Goal: Information Seeking & Learning: Learn about a topic

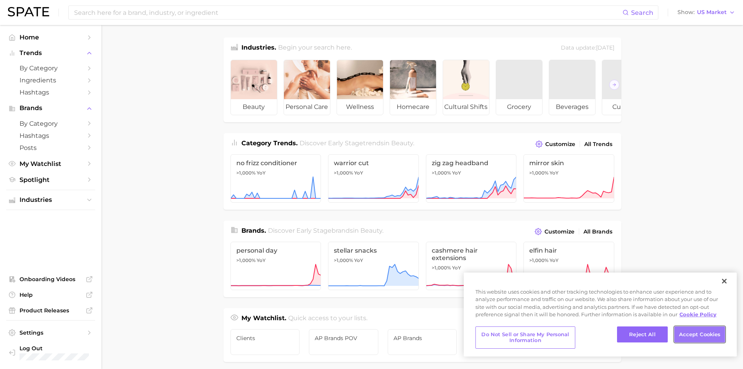
click at [704, 334] on button "Accept Cookies" at bounding box center [700, 334] width 51 height 16
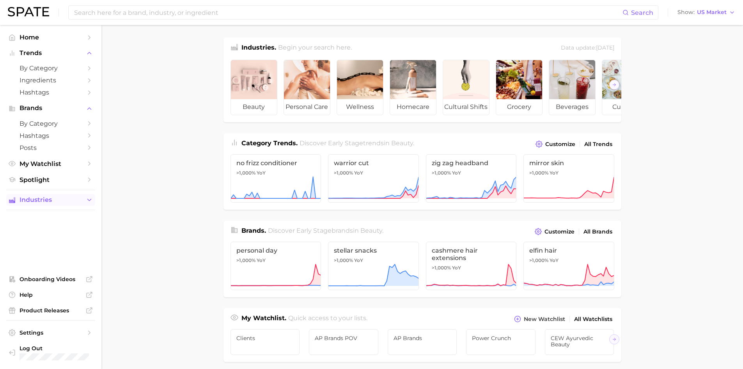
click at [87, 199] on icon "Sidebar" at bounding box center [89, 199] width 7 height 7
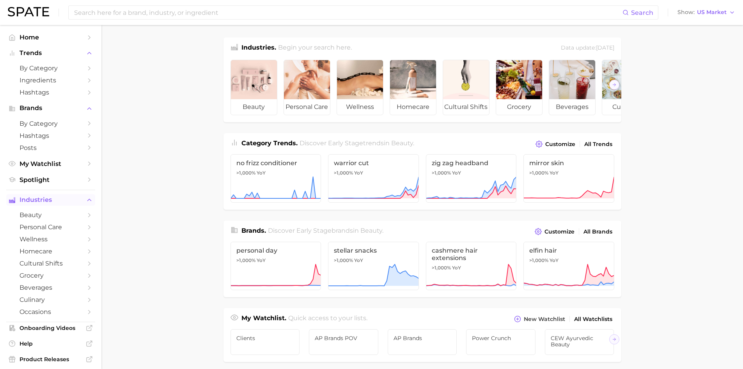
click at [87, 199] on button "Industries" at bounding box center [50, 200] width 89 height 12
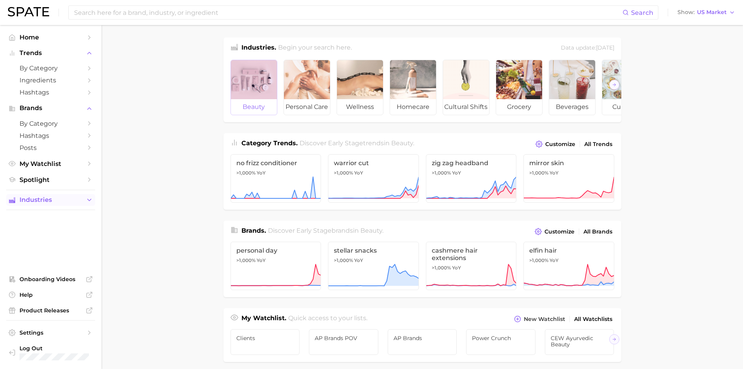
click at [253, 85] on div at bounding box center [254, 79] width 46 height 39
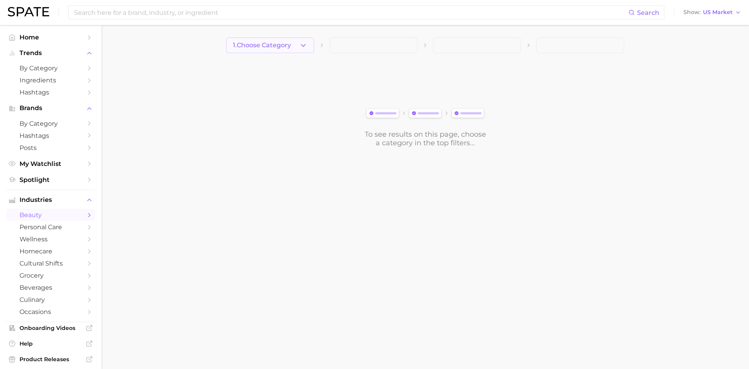
click at [307, 47] on icon "button" at bounding box center [303, 45] width 8 height 8
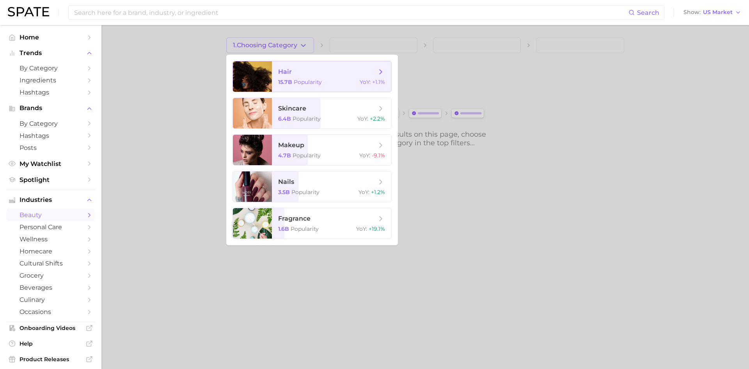
click at [311, 77] on span "hair 15.7b Popularity YoY : +1.1%" at bounding box center [331, 76] width 119 height 30
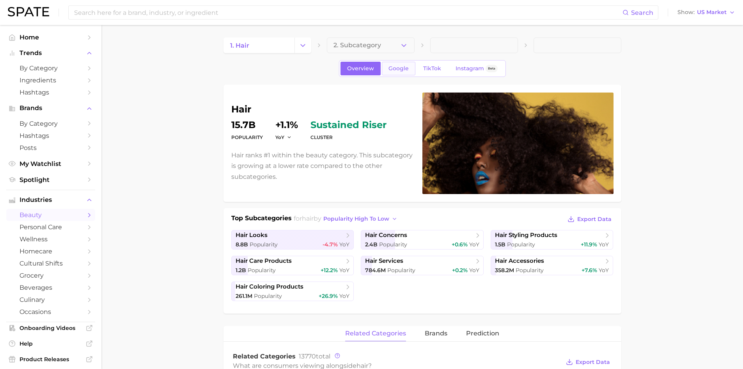
click at [401, 69] on span "Google" at bounding box center [399, 68] width 20 height 7
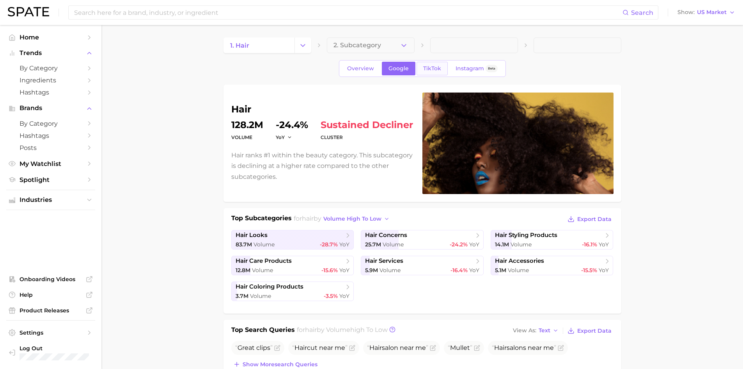
click at [431, 68] on span "TikTok" at bounding box center [432, 68] width 18 height 7
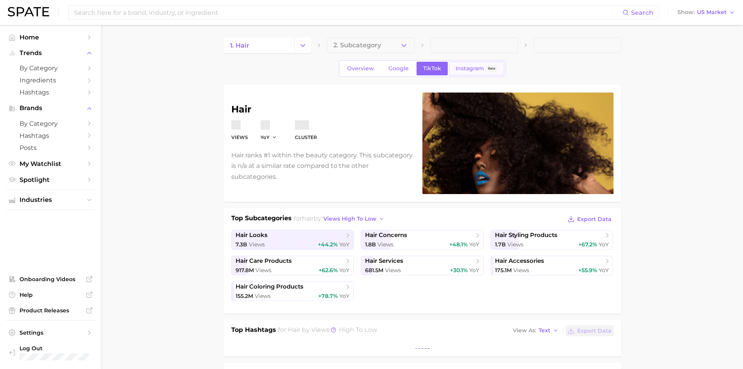
click at [472, 68] on span "Instagram" at bounding box center [470, 68] width 28 height 7
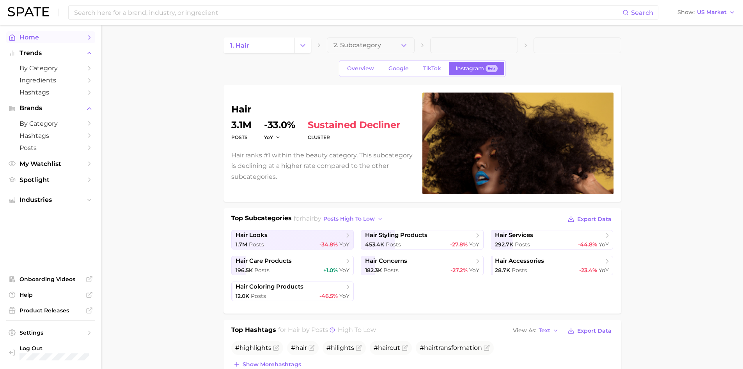
click at [90, 38] on icon "Sidebar" at bounding box center [89, 37] width 7 height 7
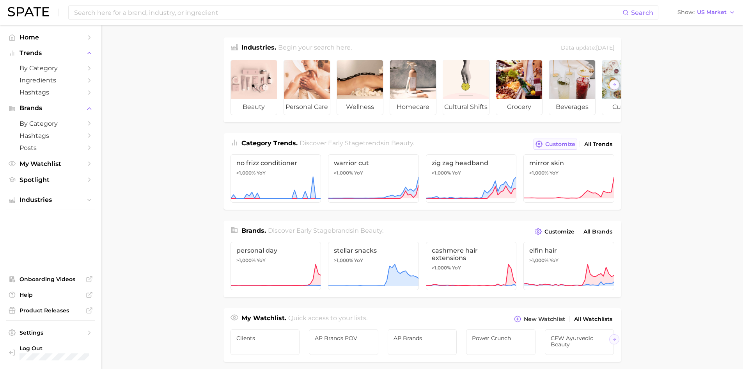
click at [557, 147] on span "Customize" at bounding box center [560, 144] width 30 height 7
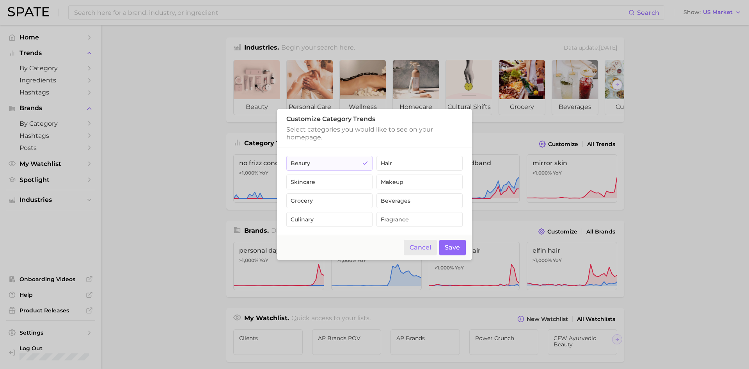
click at [419, 248] on button "Cancel" at bounding box center [420, 248] width 33 height 16
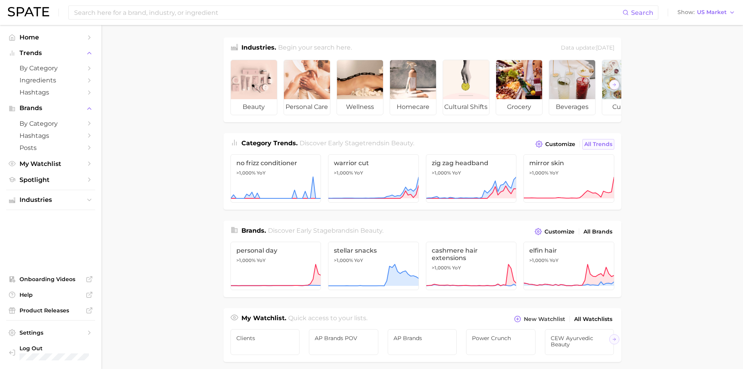
click at [595, 147] on span "All Trends" at bounding box center [598, 144] width 28 height 7
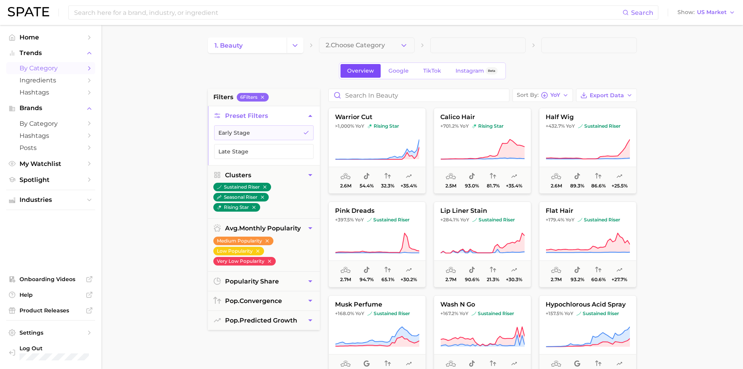
click at [360, 68] on span "Overview" at bounding box center [360, 70] width 27 height 7
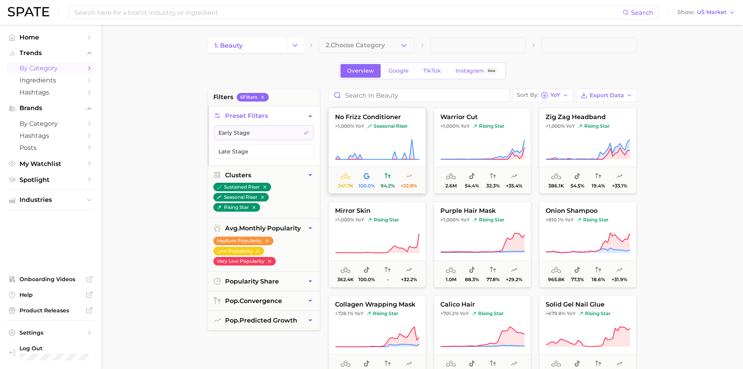
click at [391, 115] on span "no frizz conditioner" at bounding box center [377, 117] width 97 height 7
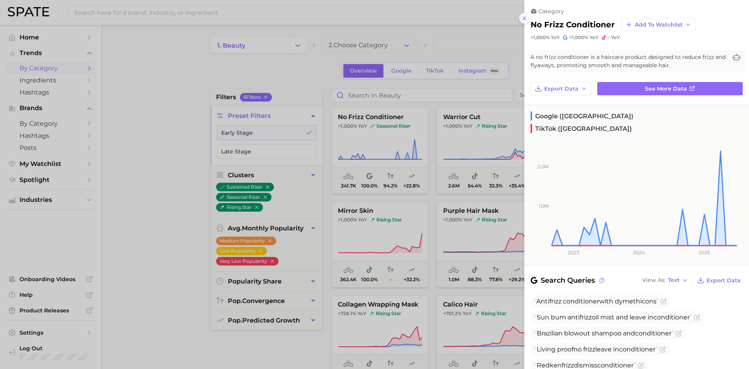
click at [525, 19] on icon at bounding box center [524, 18] width 6 height 6
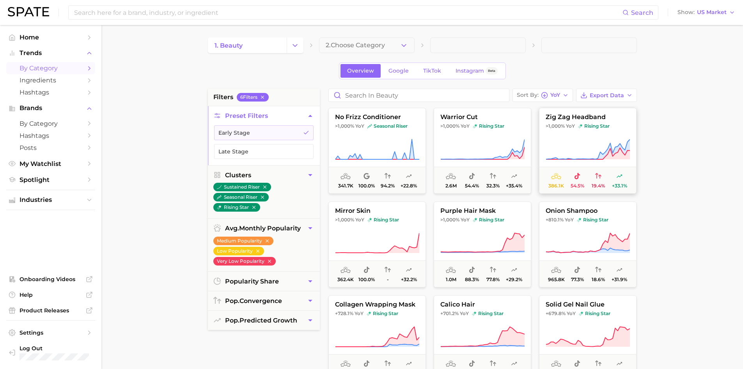
click at [560, 119] on span "zig zag headband" at bounding box center [588, 117] width 97 height 7
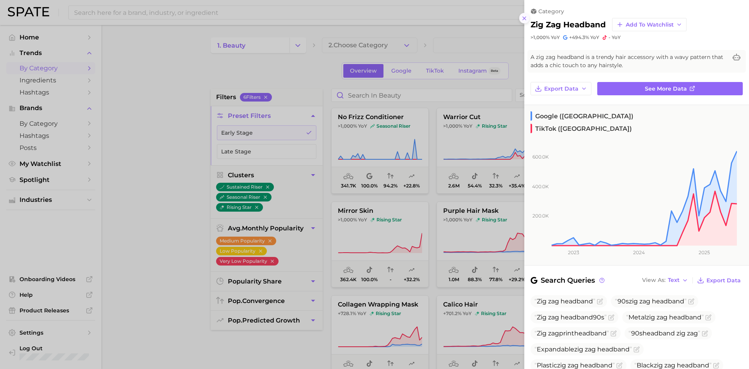
click at [523, 19] on icon at bounding box center [524, 18] width 6 height 6
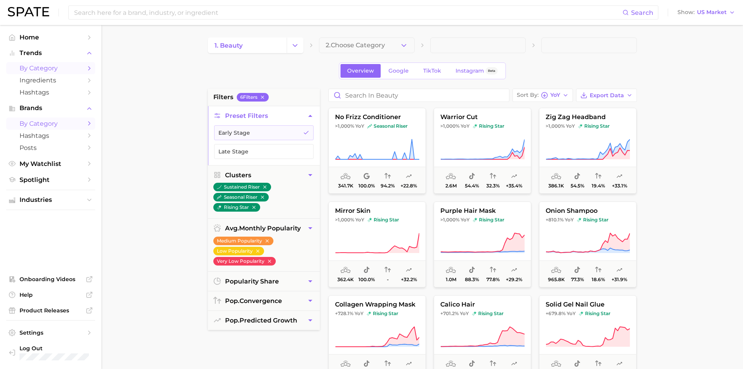
click at [48, 123] on span "by Category" at bounding box center [51, 123] width 62 height 7
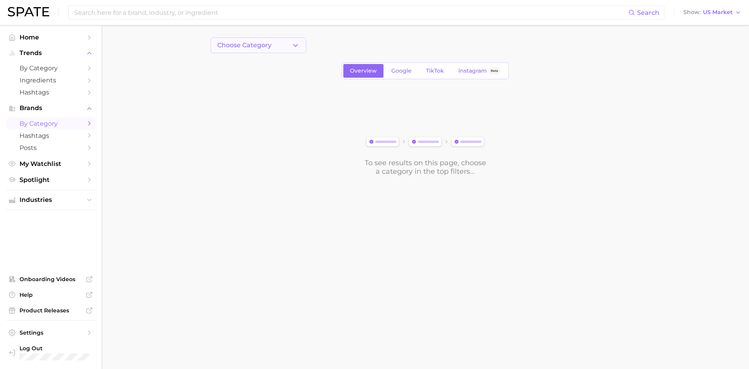
click at [293, 48] on icon "button" at bounding box center [295, 45] width 8 height 8
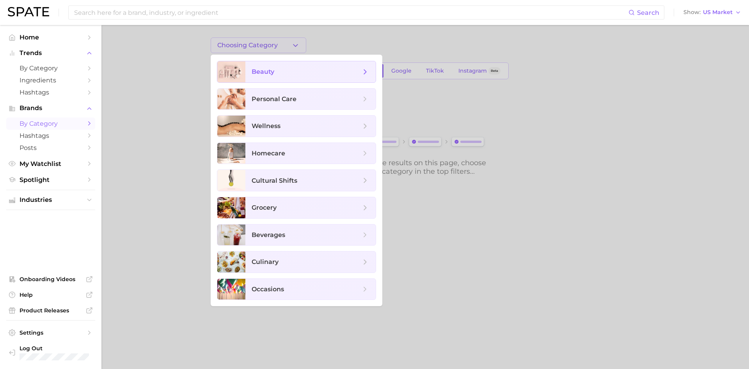
click at [276, 74] on span "beauty" at bounding box center [306, 71] width 109 height 9
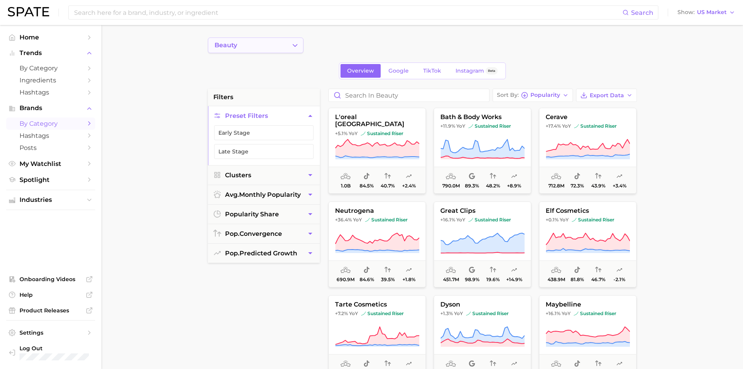
click at [296, 49] on icon "Change Category" at bounding box center [295, 45] width 8 height 8
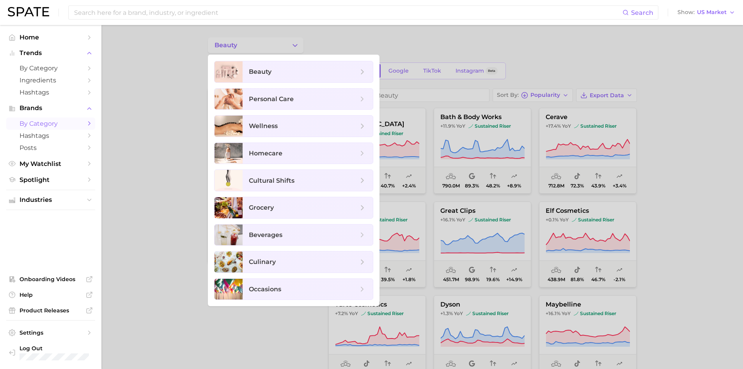
click at [330, 36] on div at bounding box center [371, 184] width 743 height 369
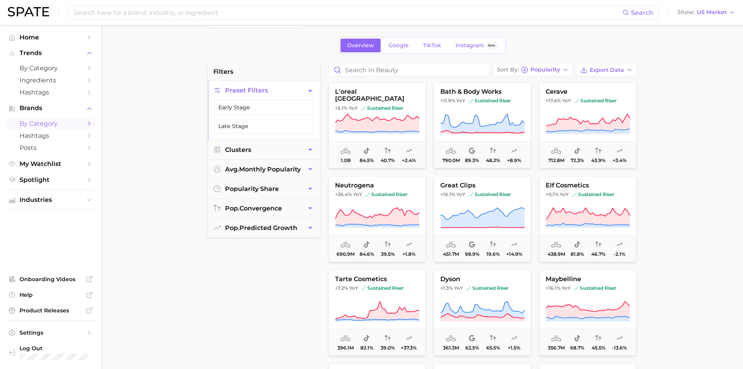
scroll to position [39, 0]
